Goal: Obtain resource: Download file/media

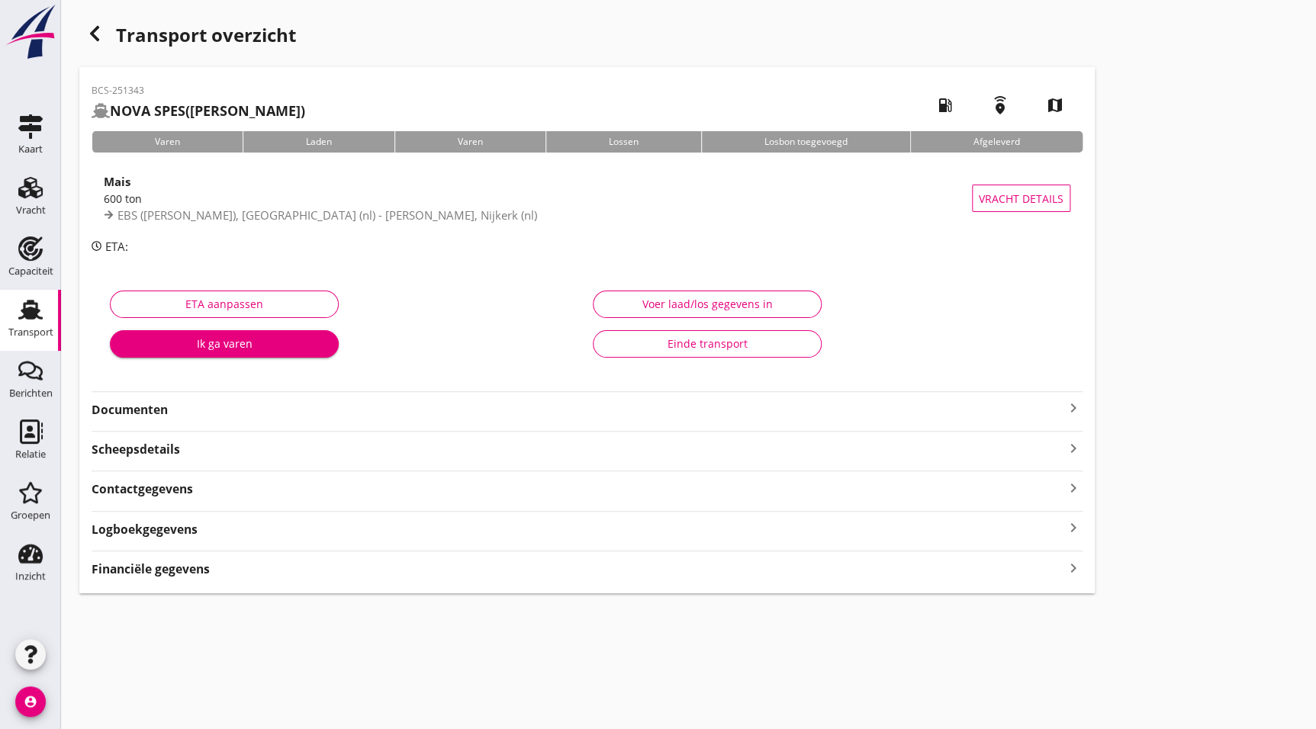
click at [155, 409] on strong "Documenten" at bounding box center [578, 410] width 973 height 18
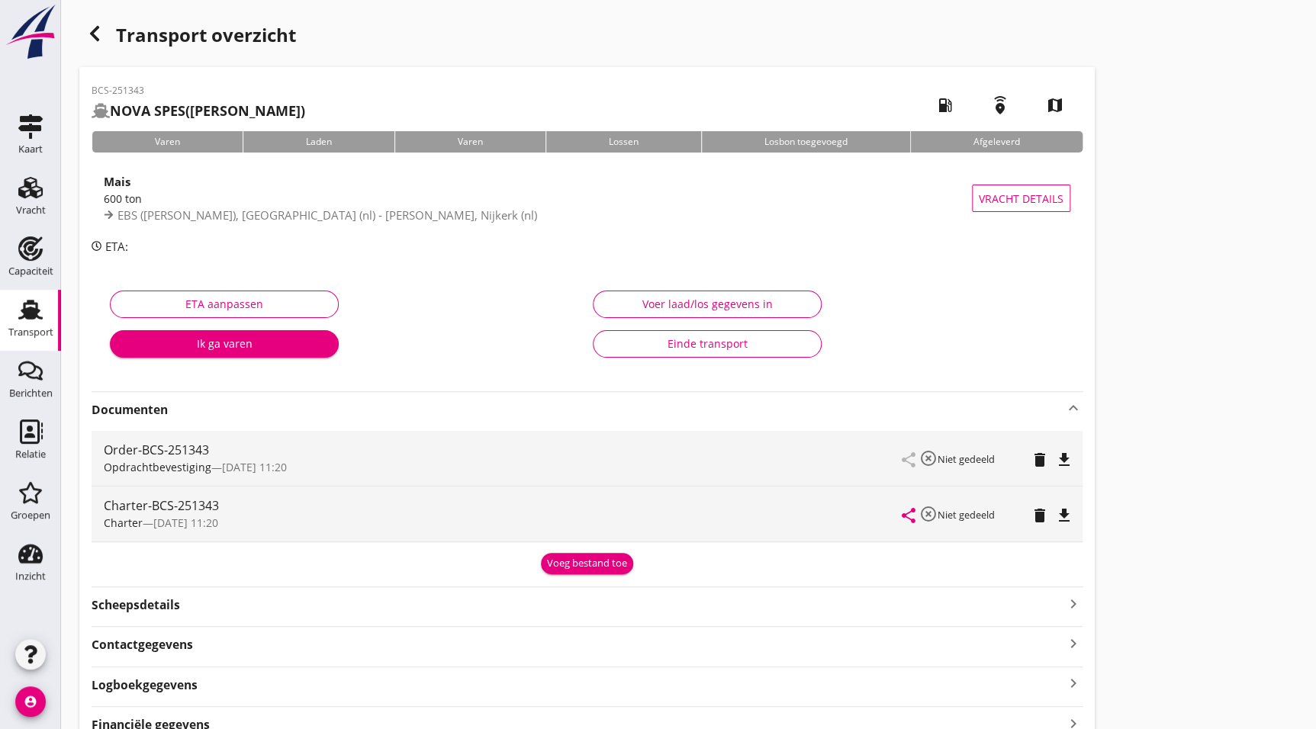
click at [1066, 512] on icon "file_download" at bounding box center [1064, 516] width 18 height 18
click at [99, 30] on icon "button" at bounding box center [94, 33] width 18 height 18
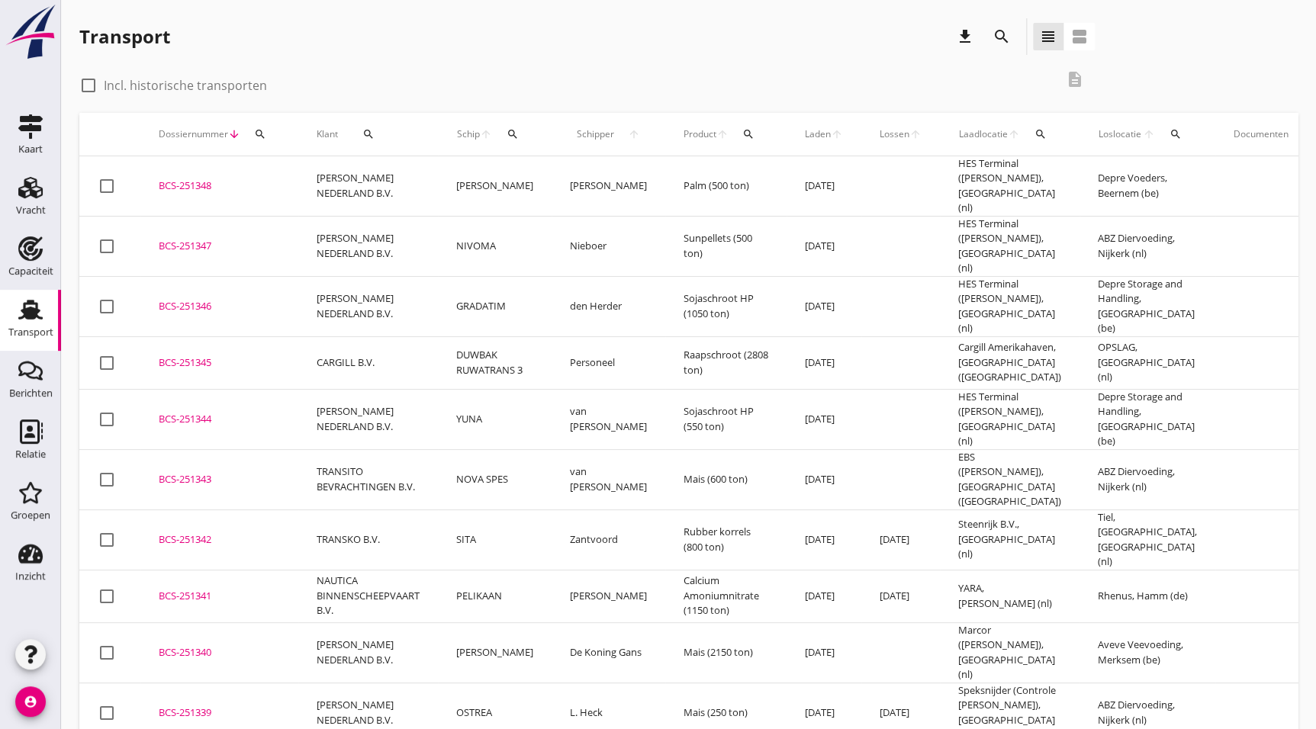
click at [182, 412] on div "BCS-251344" at bounding box center [219, 419] width 121 height 15
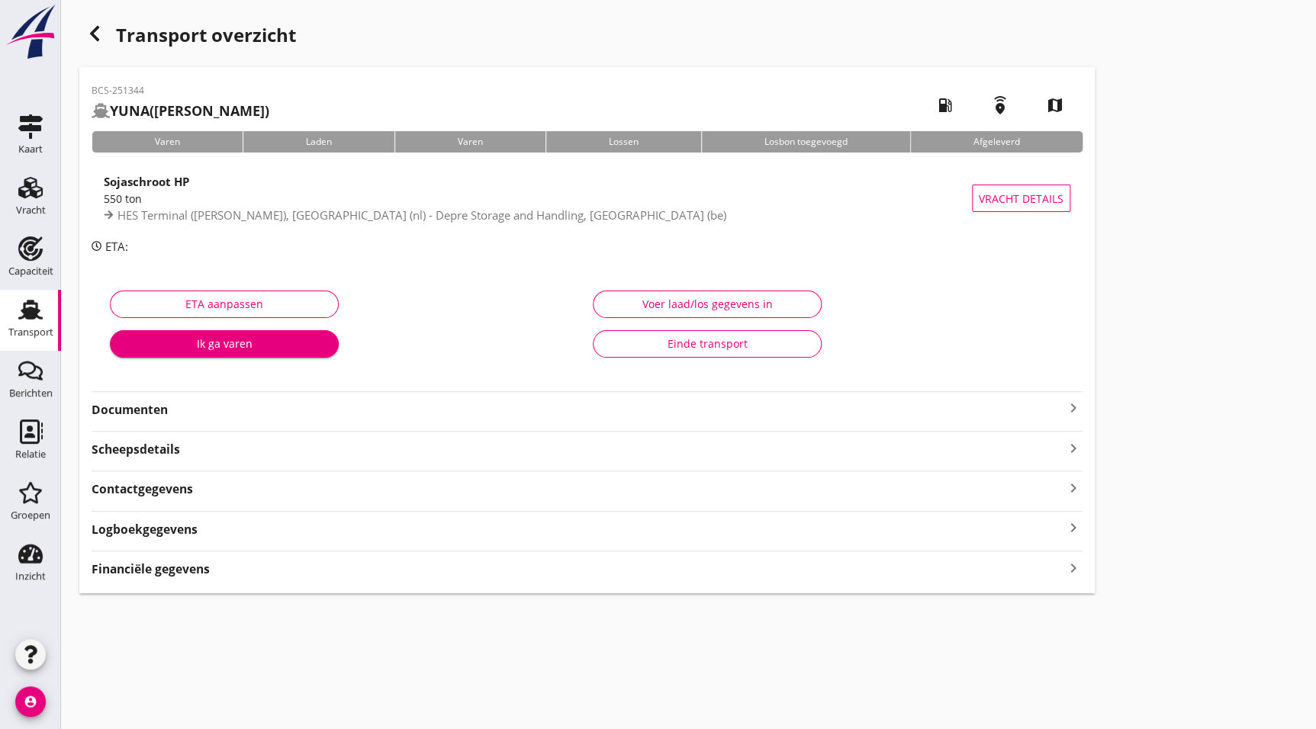
drag, startPoint x: 187, startPoint y: 418, endPoint x: 243, endPoint y: 420, distance: 55.7
click at [187, 418] on strong "Documenten" at bounding box center [578, 410] width 973 height 18
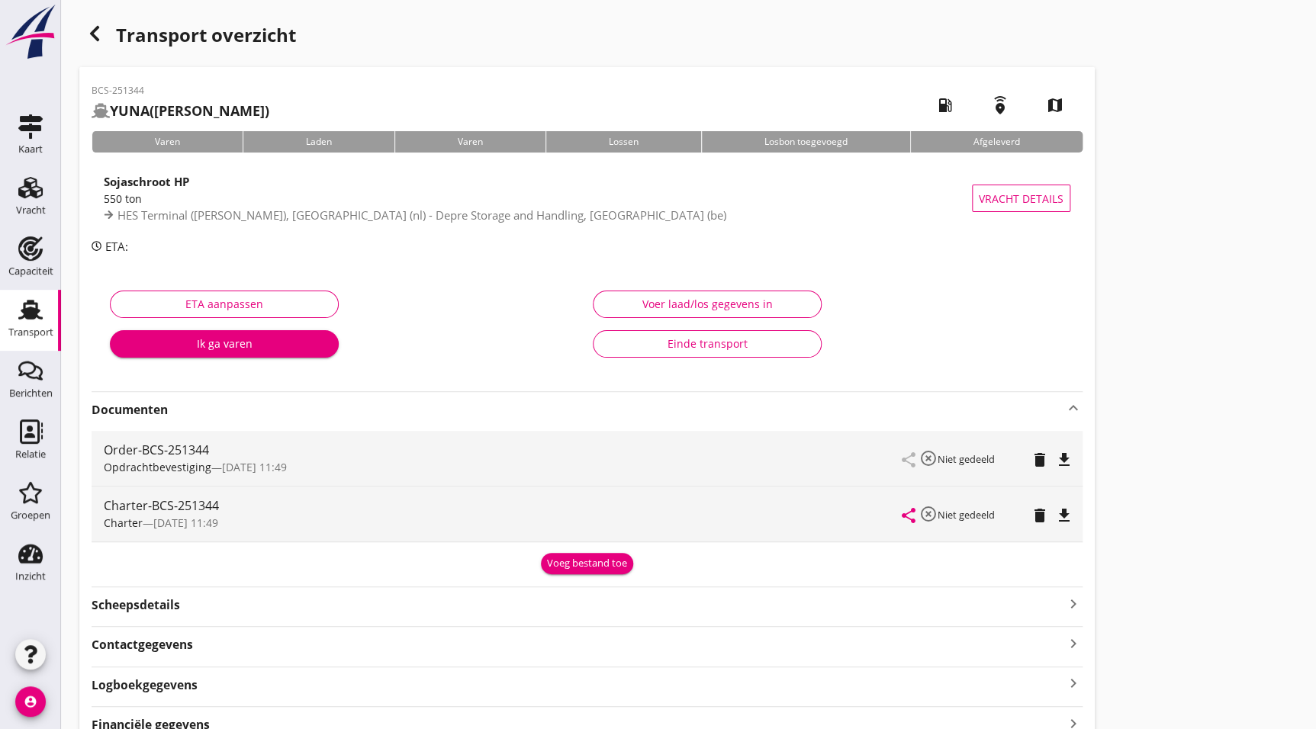
click at [1067, 510] on icon "file_download" at bounding box center [1064, 516] width 18 height 18
click at [85, 29] on icon "button" at bounding box center [94, 33] width 18 height 18
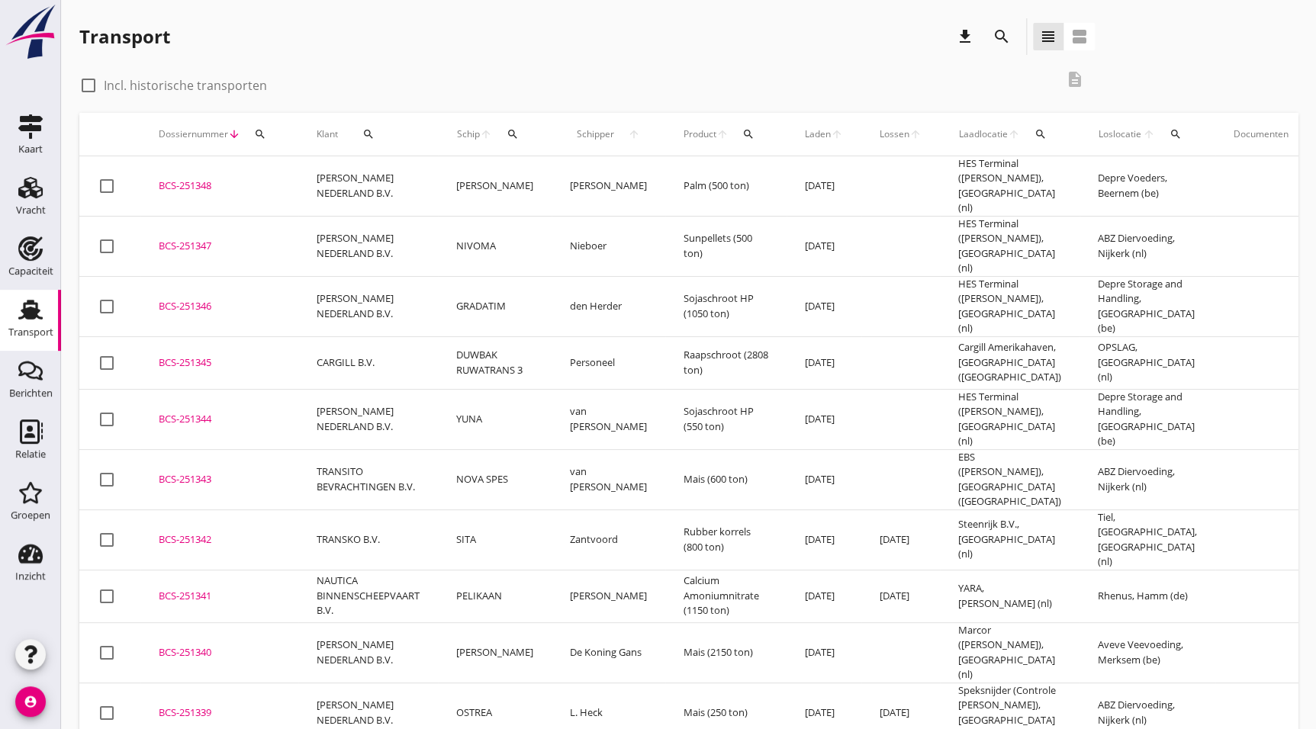
click at [211, 299] on div "BCS-251346" at bounding box center [219, 306] width 121 height 15
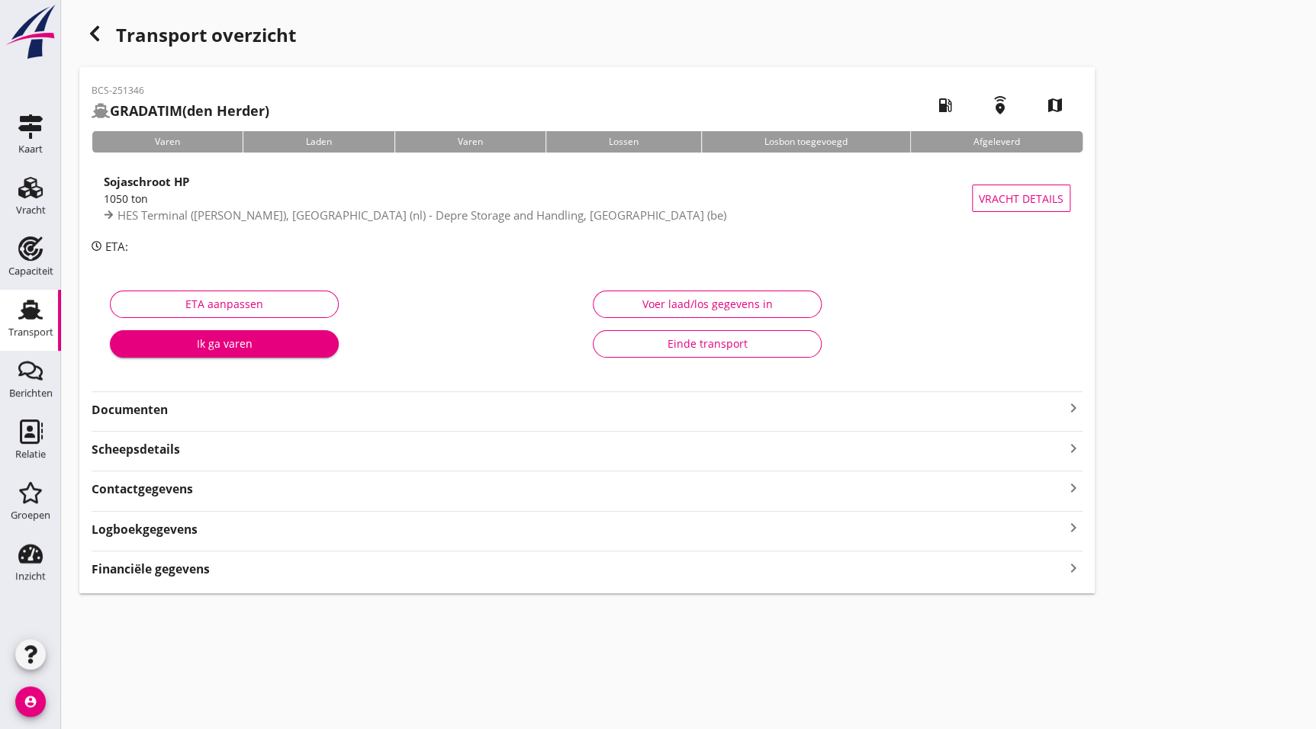
click at [188, 403] on strong "Documenten" at bounding box center [578, 410] width 973 height 18
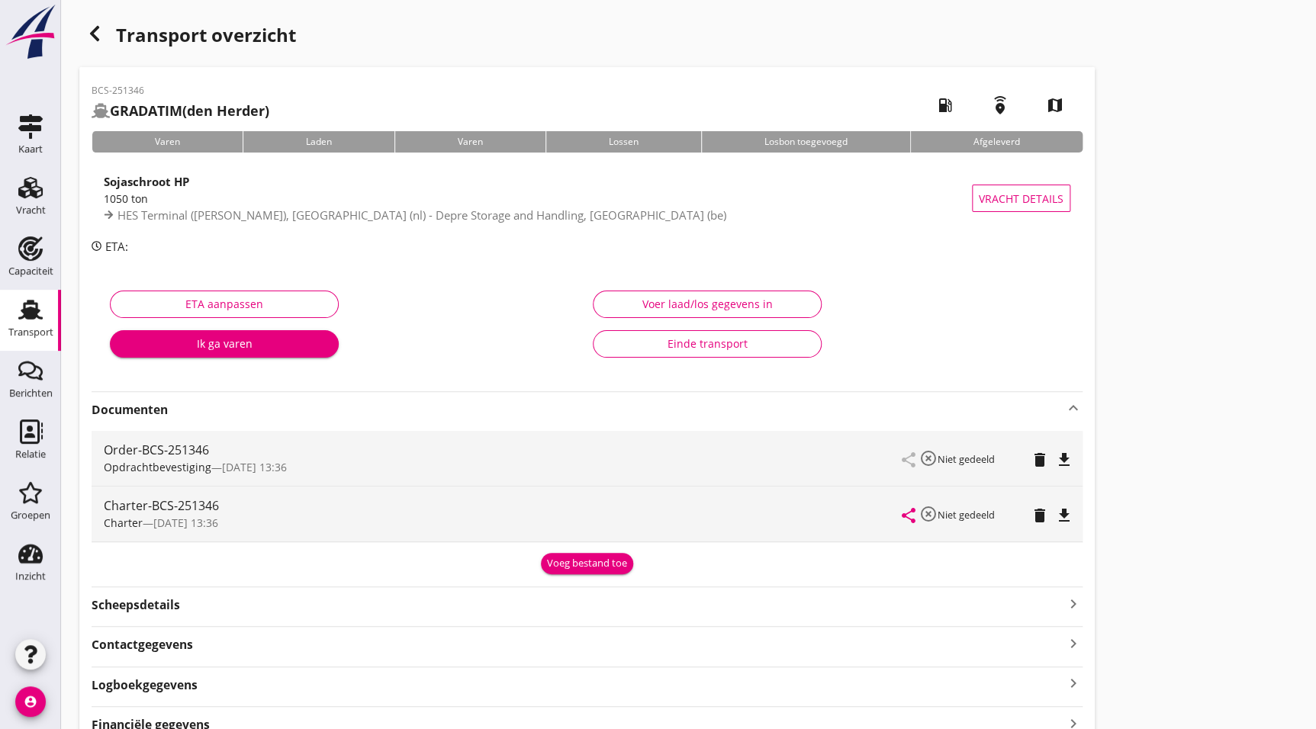
click at [1064, 513] on icon "file_download" at bounding box center [1064, 516] width 18 height 18
click at [96, 38] on use "button" at bounding box center [94, 33] width 9 height 15
